Goal: Transaction & Acquisition: Purchase product/service

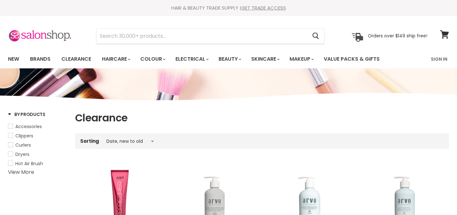
select select "created-descending"
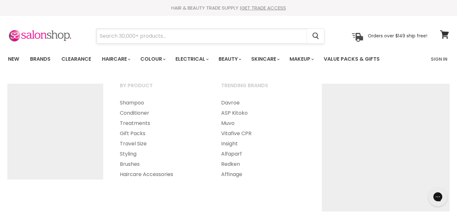
click at [124, 38] on input "Search" at bounding box center [201, 36] width 210 height 15
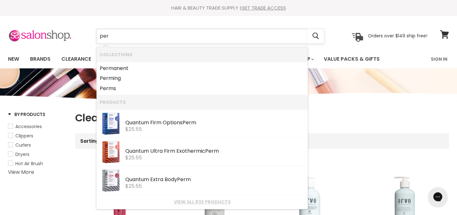
type input "perm"
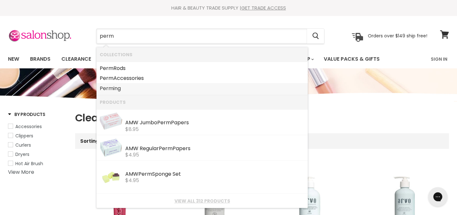
click at [111, 91] on b "Perm" at bounding box center [107, 88] width 14 height 7
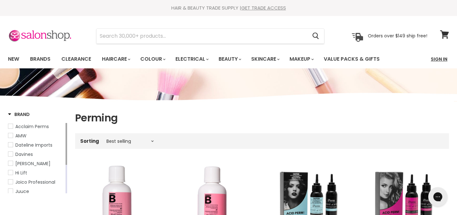
click at [440, 59] on link "Sign In" at bounding box center [439, 58] width 24 height 13
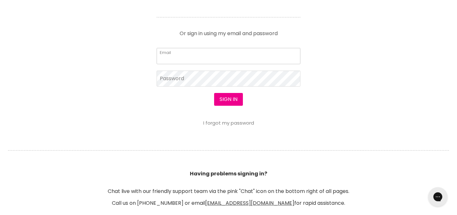
click at [262, 54] on input "Email" at bounding box center [228, 56] width 144 height 16
type input "jojo.pete@bigpond.com"
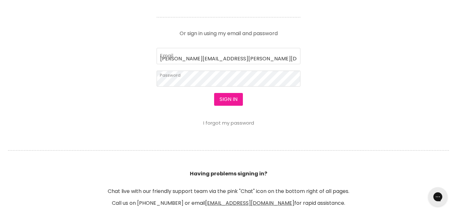
click at [230, 100] on button "Sign in" at bounding box center [228, 99] width 29 height 13
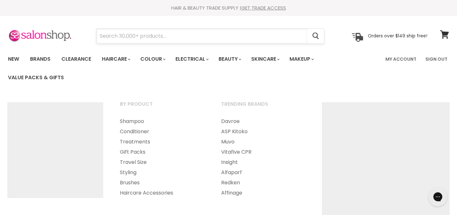
click at [129, 38] on input "Search" at bounding box center [201, 36] width 210 height 15
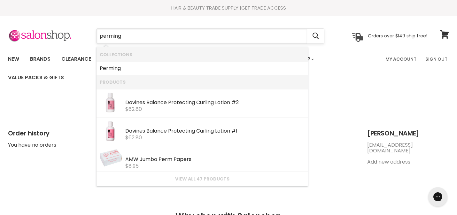
type input "perming"
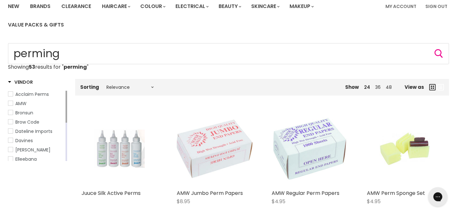
scroll to position [53, 0]
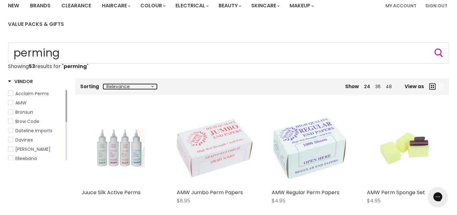
click at [134, 88] on select "Relevance Best Selling Lowest Price Highest Price Alphabetically, A-Z Alphabeti…" at bounding box center [130, 86] width 54 height 5
select select "price-ascending"
click at [103, 84] on select "Relevance Best Selling Lowest Price Highest Price Alphabetically, A-Z Alphabeti…" at bounding box center [130, 86] width 54 height 5
select select "price-ascending"
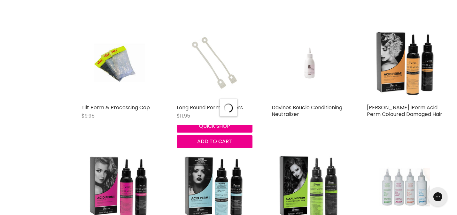
select select "price-ascending"
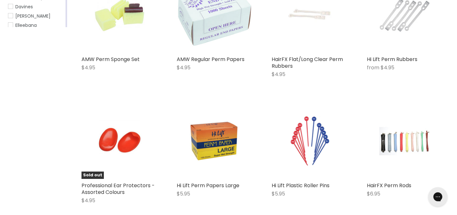
scroll to position [185, 0]
